Goal: Information Seeking & Learning: Understand process/instructions

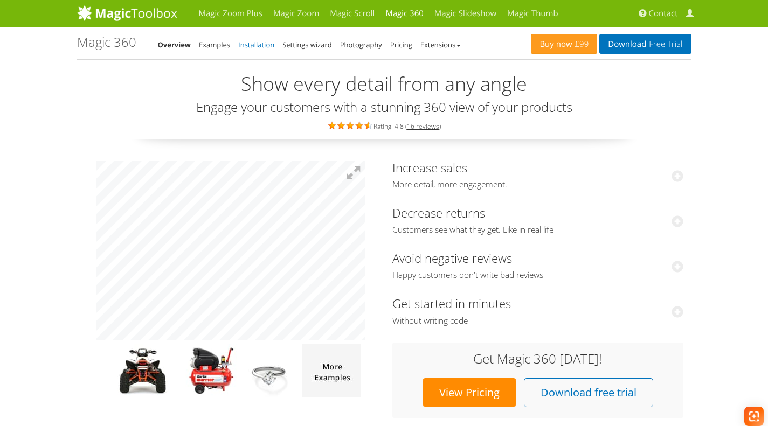
click at [256, 45] on link "Installation" at bounding box center [256, 45] width 36 height 10
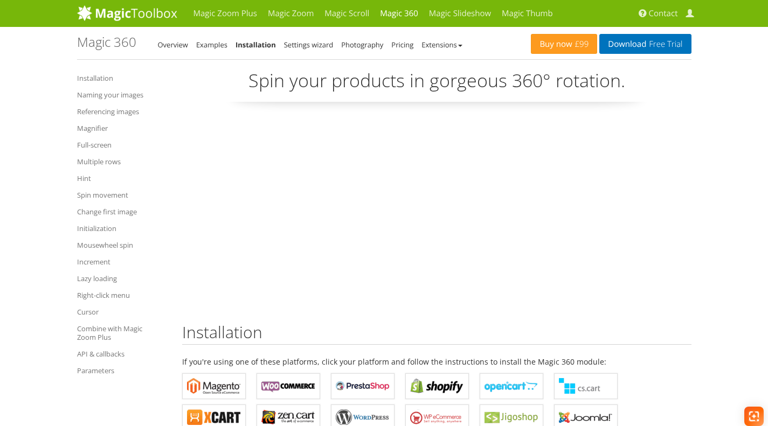
click at [358, 38] on li "Photography" at bounding box center [362, 44] width 42 height 13
click at [360, 41] on link "Photography" at bounding box center [362, 45] width 42 height 10
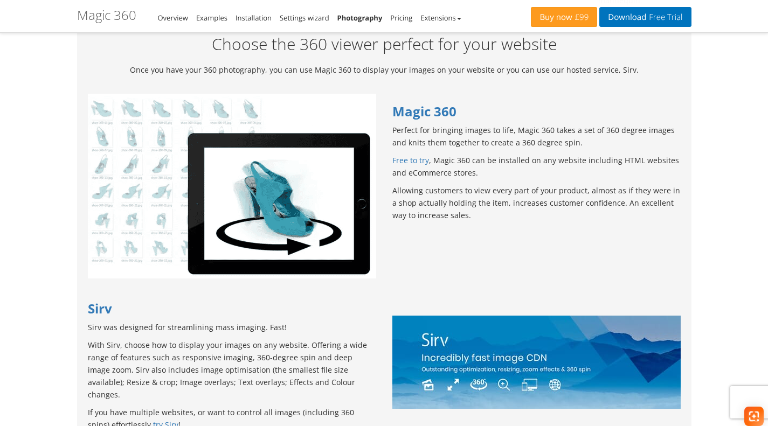
scroll to position [1024, 0]
